Goal: Task Accomplishment & Management: Use online tool/utility

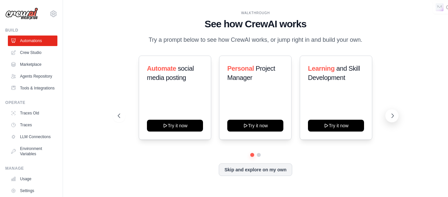
click at [396, 119] on icon at bounding box center [393, 115] width 7 height 7
click at [283, 170] on button "Skip and explore on my own" at bounding box center [255, 169] width 73 height 12
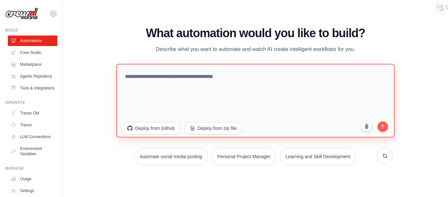
click at [224, 71] on textarea at bounding box center [256, 100] width 278 height 74
click at [203, 76] on textarea at bounding box center [256, 100] width 278 height 74
